Goal: Information Seeking & Learning: Learn about a topic

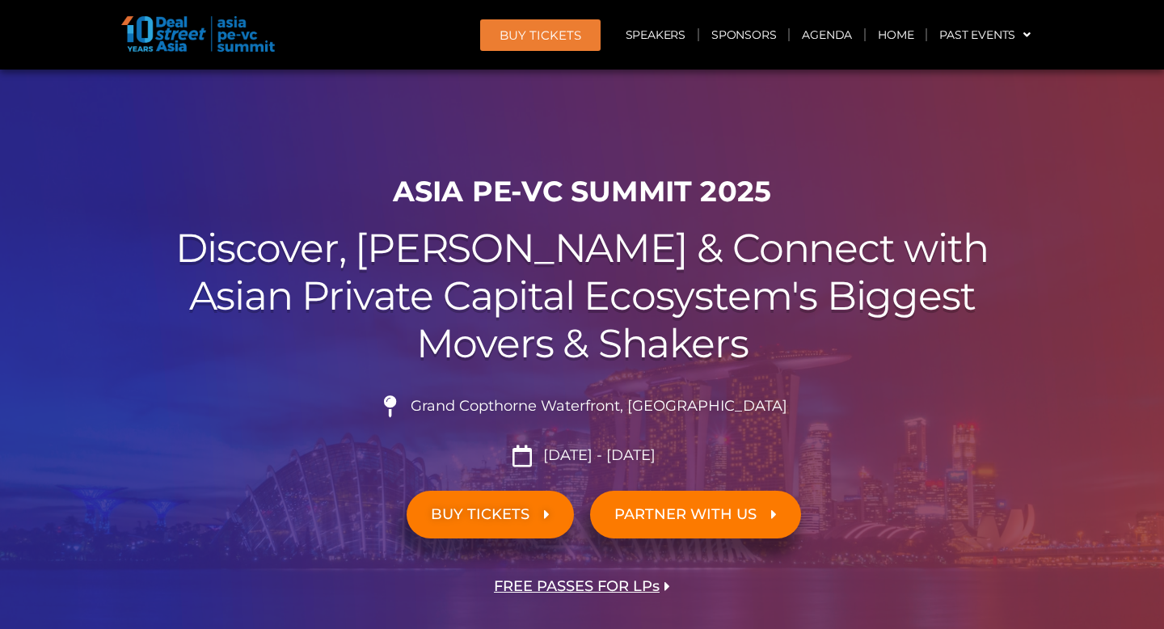
scroll to position [833, 0]
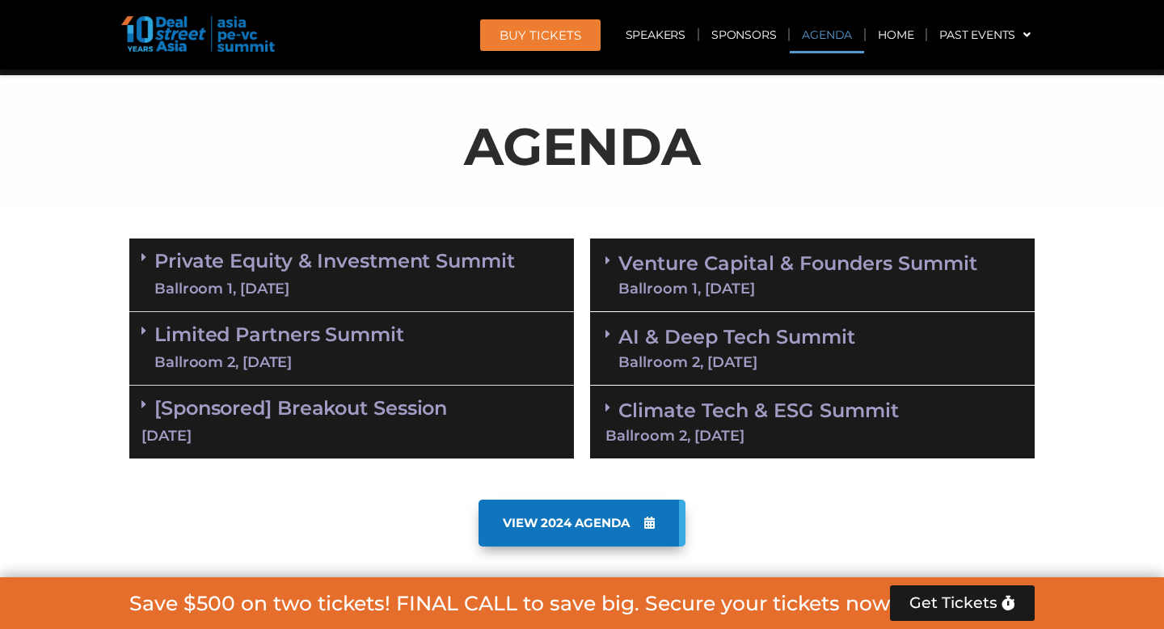
click at [242, 283] on div "Ballroom 1, [DATE]" at bounding box center [334, 289] width 361 height 20
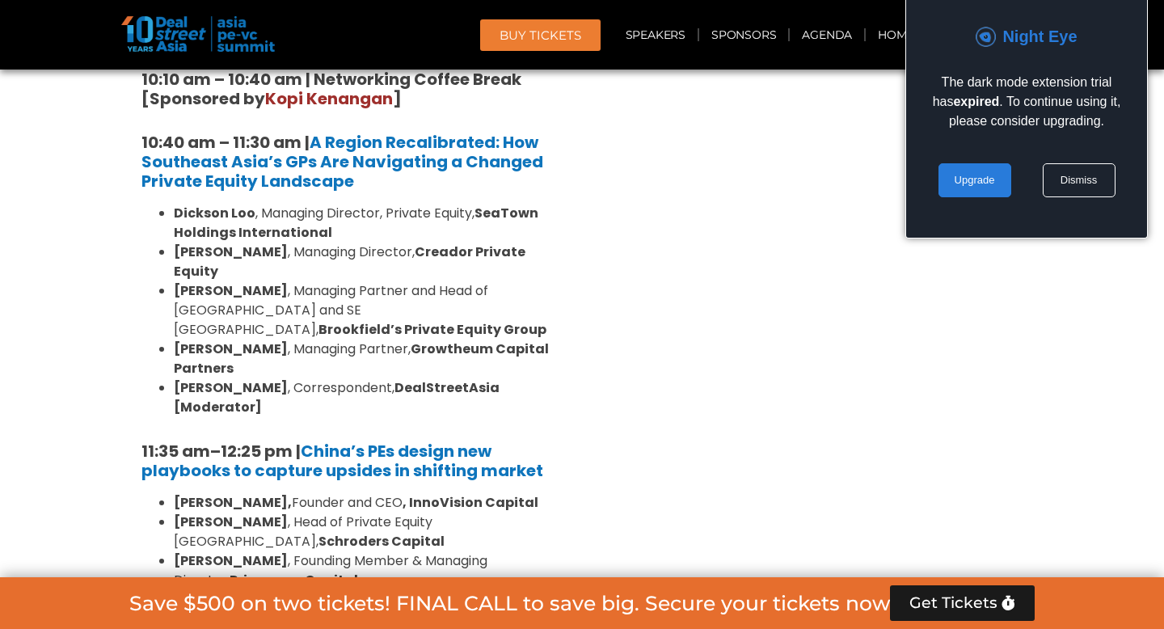
scroll to position [1825, 0]
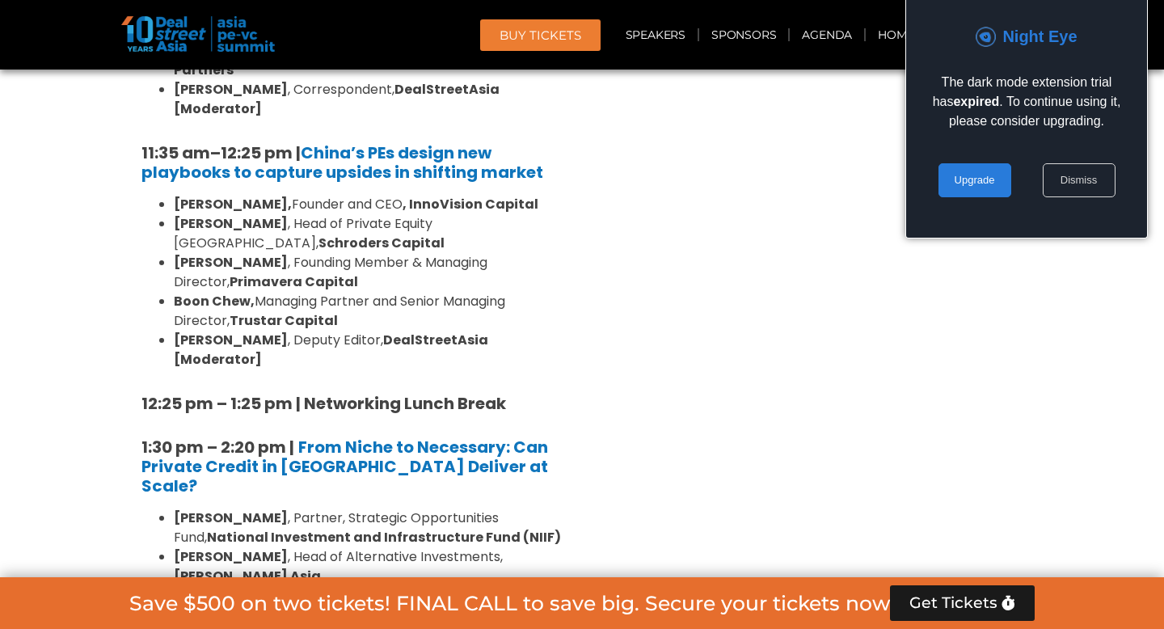
click at [1066, 174] on link "Dismiss" at bounding box center [1079, 180] width 73 height 34
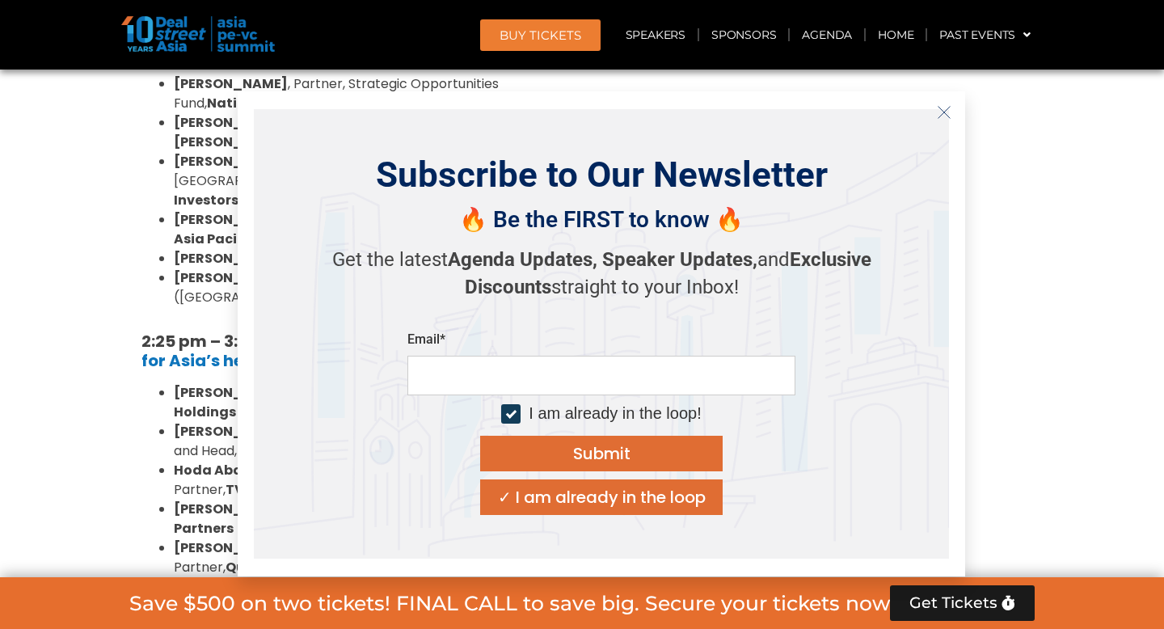
scroll to position [2262, 0]
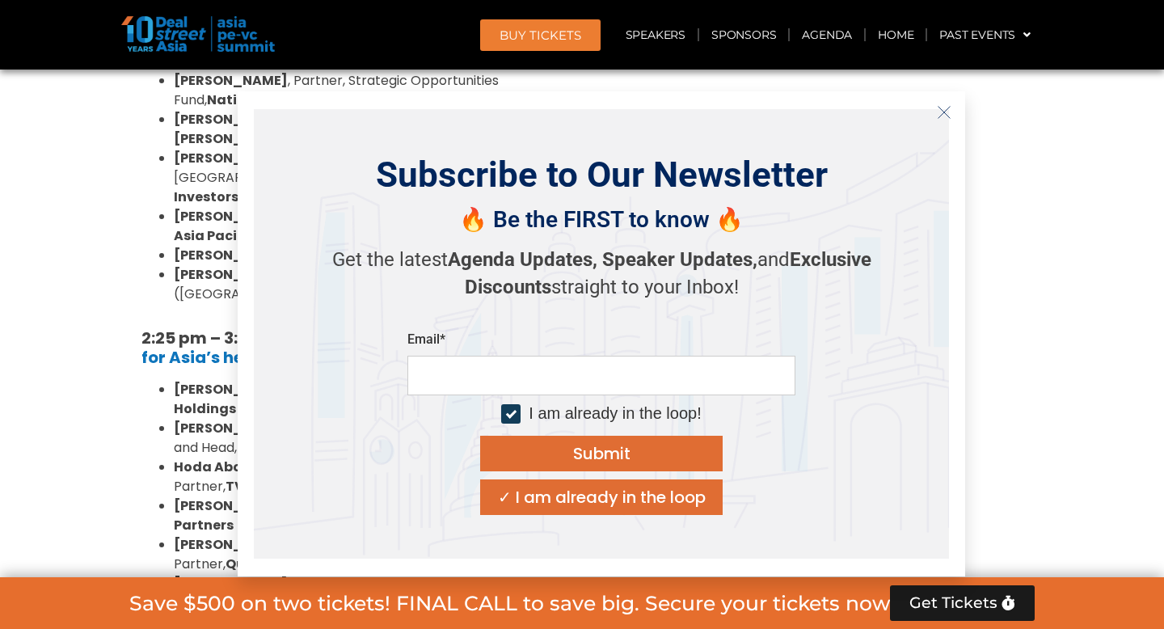
click at [943, 110] on icon "Close" at bounding box center [944, 112] width 15 height 15
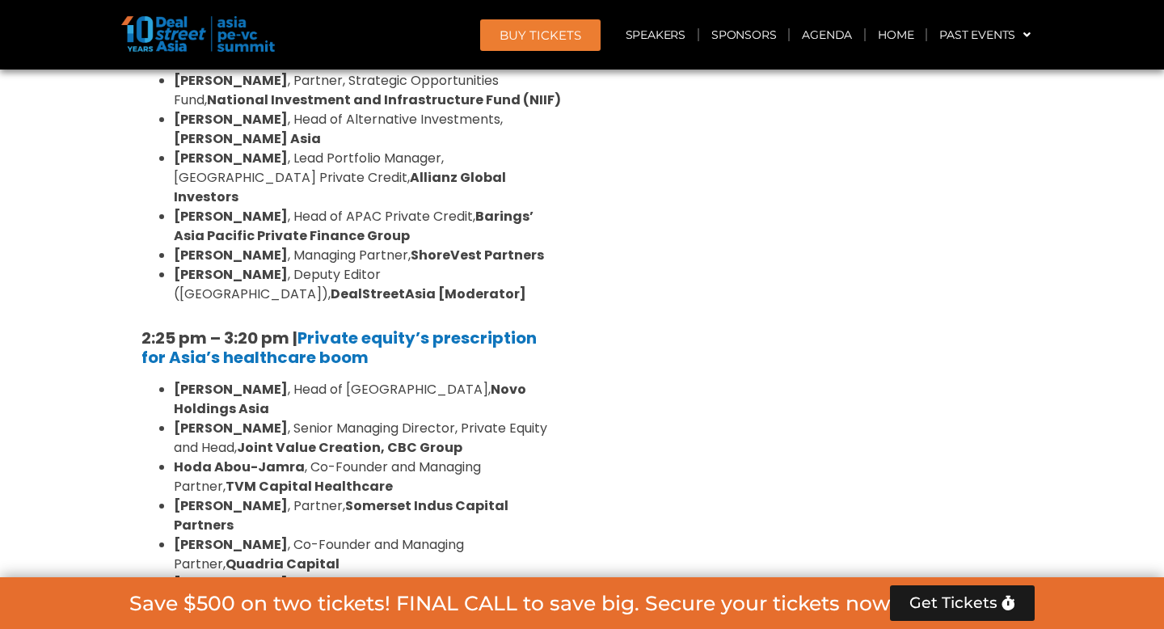
click at [744, 166] on div "Venture Capital & Founders​ Summit Ballroom 1, [DATE] 8:00 am – 9:00 am | Regis…" at bounding box center [812, 224] width 461 height 2847
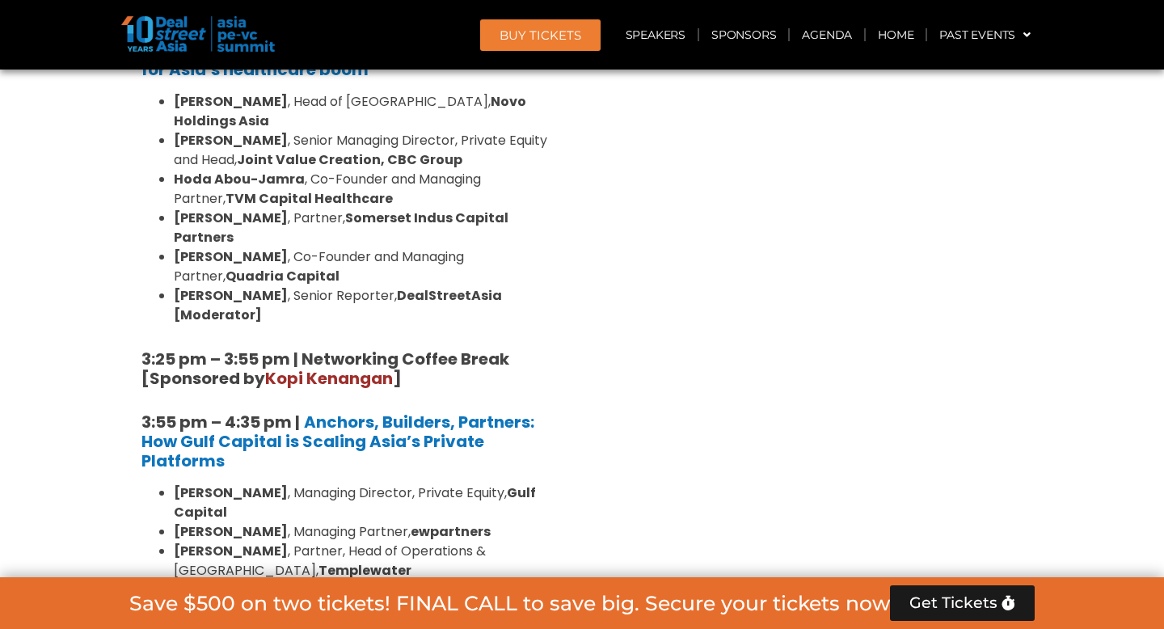
scroll to position [2757, 0]
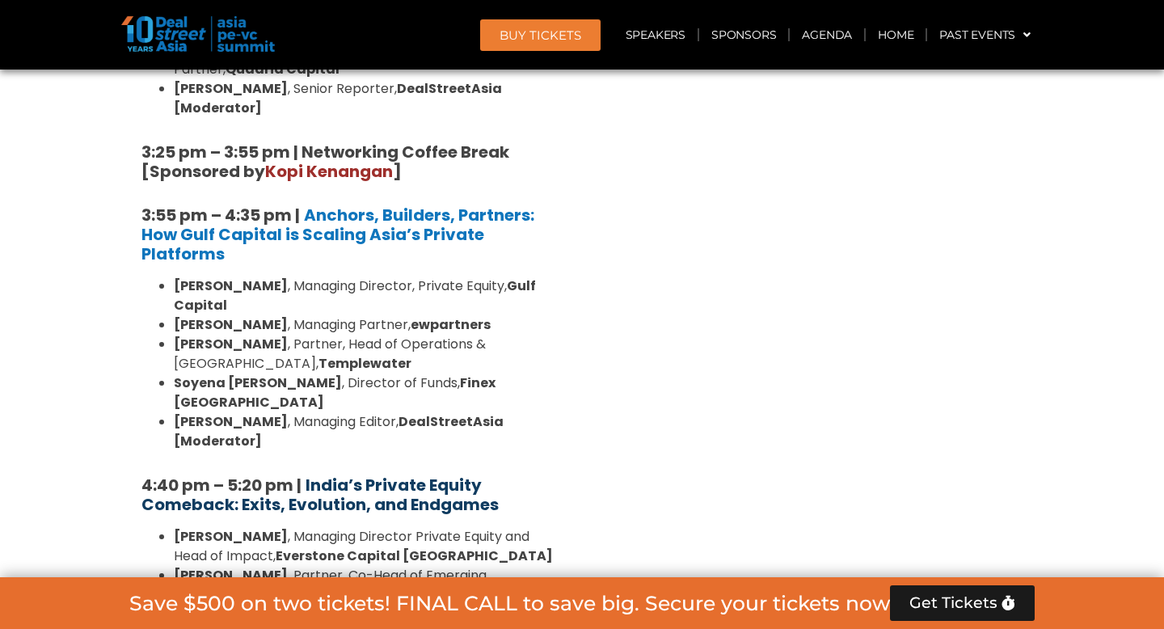
click at [389, 474] on strong "India’s Private Equity Comeback: Exits, Evolution, and Endgames" at bounding box center [319, 495] width 357 height 42
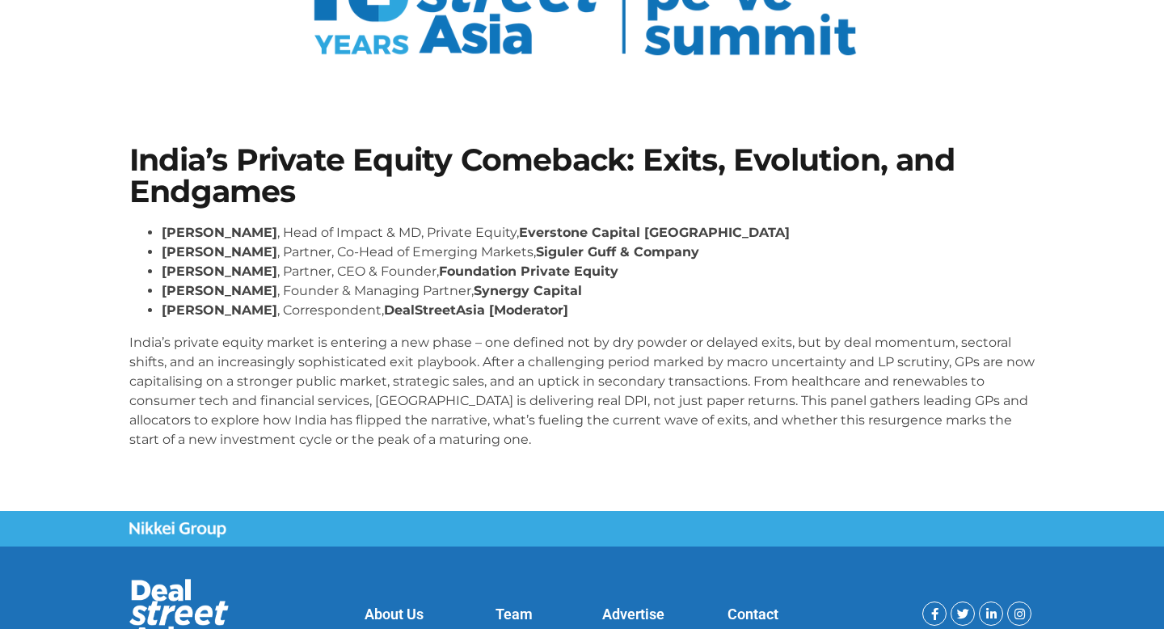
scroll to position [277, 0]
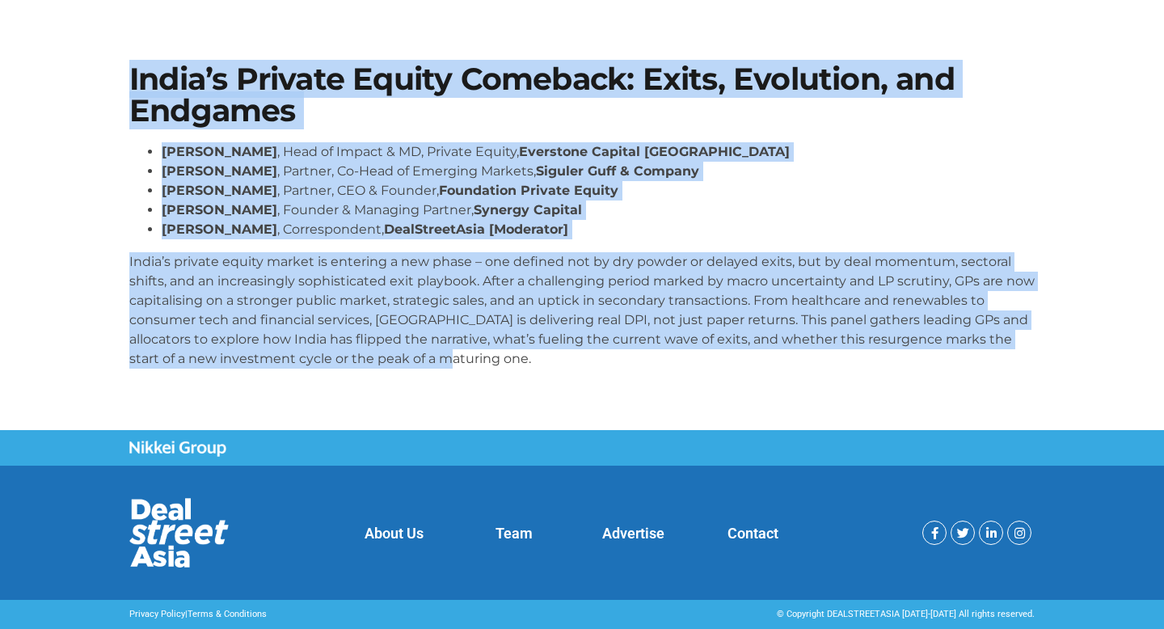
drag, startPoint x: 462, startPoint y: 373, endPoint x: 124, endPoint y: 87, distance: 442.4
click at [123, 87] on div "India’s Private Equity Comeback: Exits, Evolution, and Endgames [PERSON_NAME] ,…" at bounding box center [582, 223] width 922 height 334
copy div "India’s Private Equity Comeback: Exits, Evolution, and Endgames Roshini Bakshi …"
